Goal: Task Accomplishment & Management: Use online tool/utility

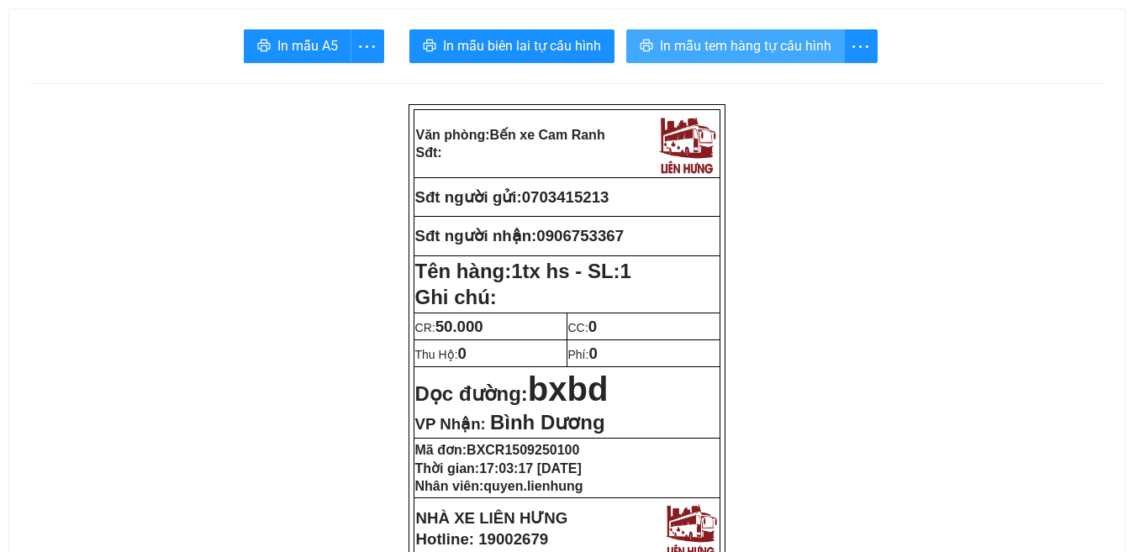
click at [757, 44] on span "In mẫu tem hàng tự cấu hình" at bounding box center [746, 45] width 172 height 21
click at [764, 48] on span "In mẫu tem hàng tự cấu hình" at bounding box center [746, 45] width 172 height 21
click at [748, 43] on span "In mẫu tem hàng tự cấu hình" at bounding box center [746, 45] width 172 height 21
click at [757, 32] on button "In mẫu tem hàng tự cấu hình" at bounding box center [735, 46] width 219 height 34
click at [758, 52] on span "In mẫu tem hàng tự cấu hình" at bounding box center [746, 45] width 172 height 21
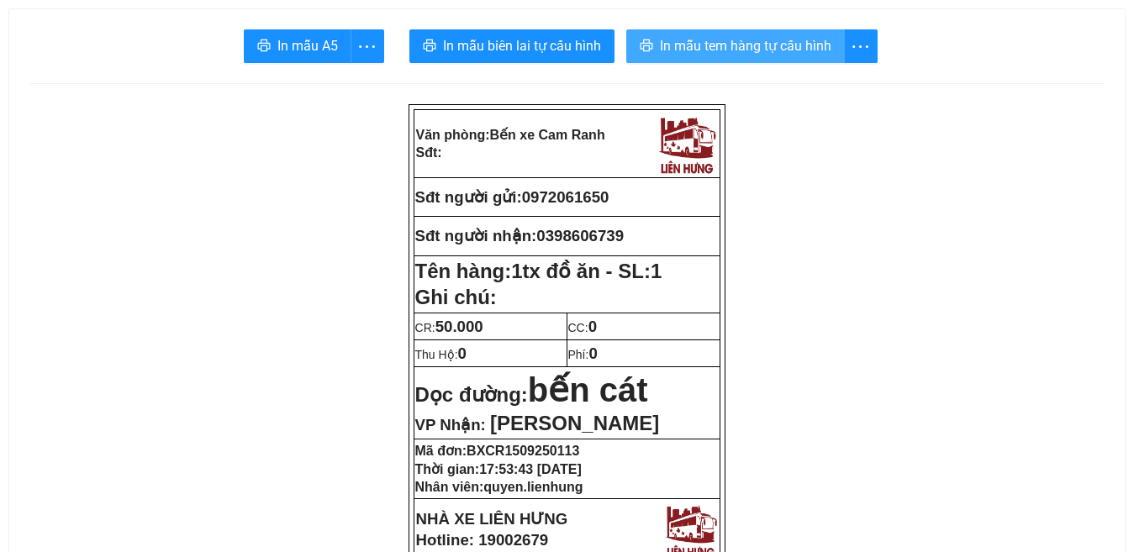
click at [770, 46] on span "In mẫu tem hàng tự cấu hình" at bounding box center [746, 45] width 172 height 21
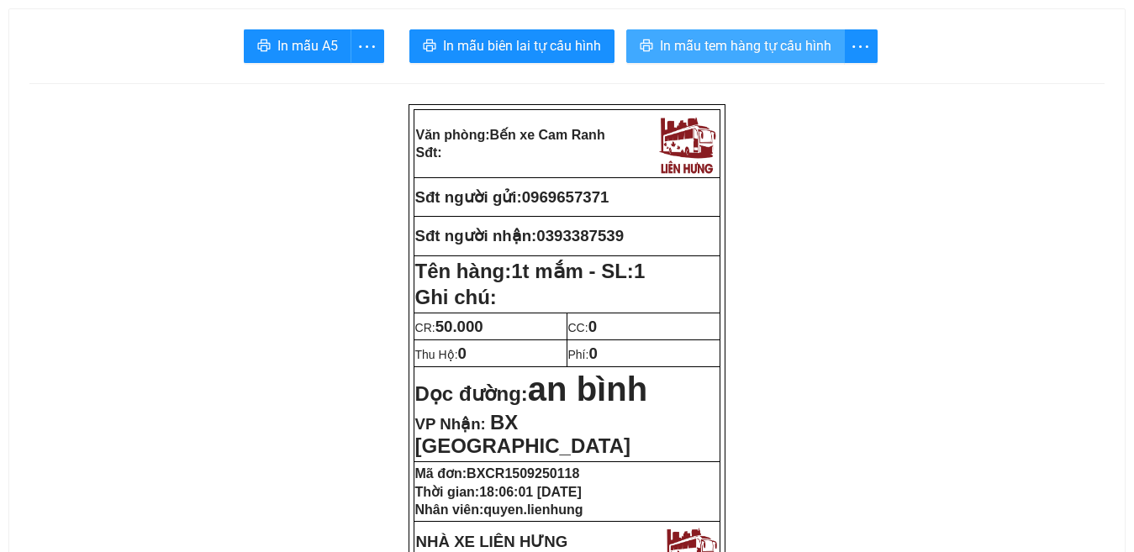
click at [732, 50] on span "In mẫu tem hàng tự cấu hình" at bounding box center [746, 45] width 172 height 21
